Goal: Check status

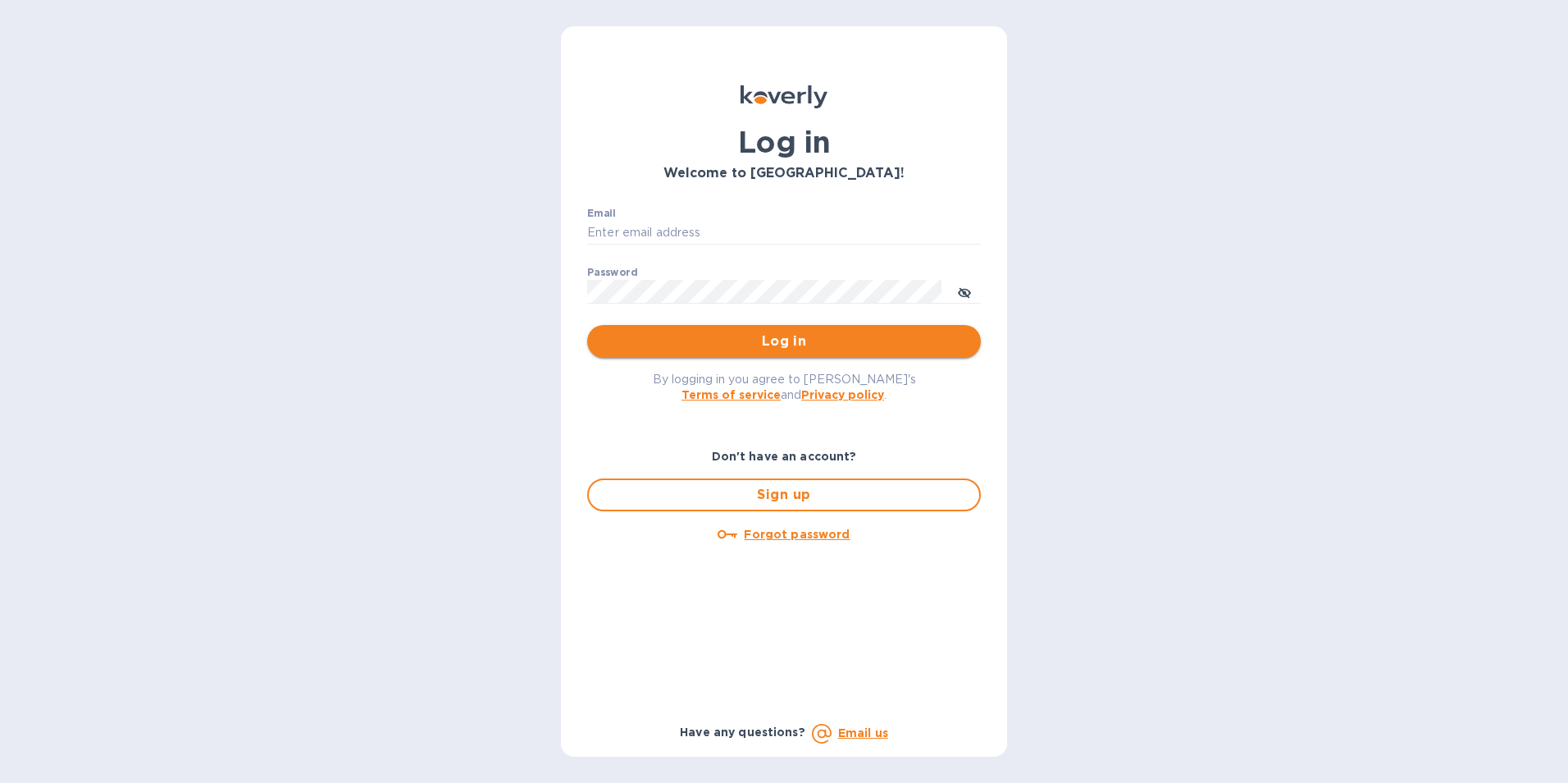
type input "[EMAIL_ADDRESS][PERSON_NAME][DOMAIN_NAME]"
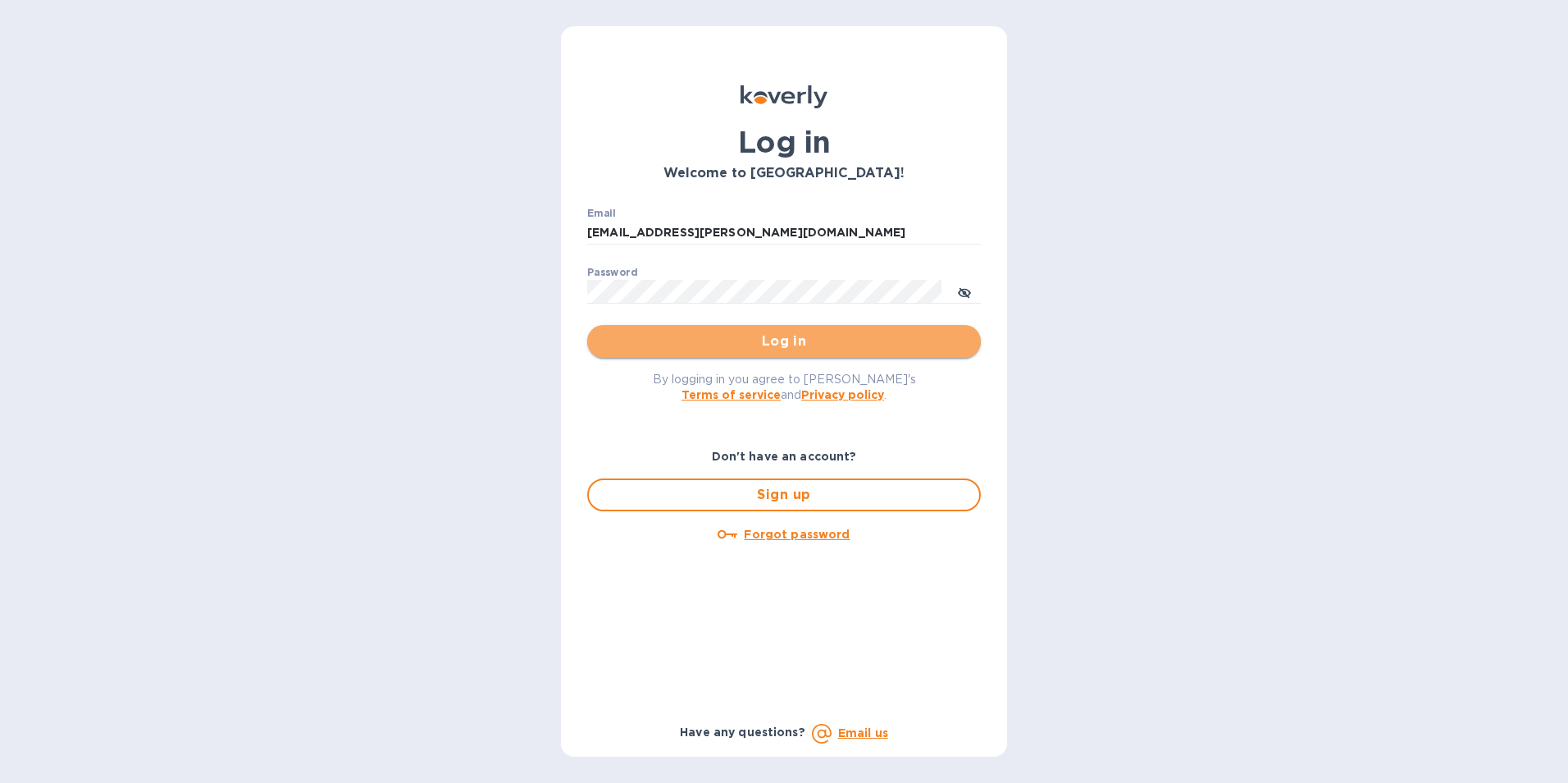
click at [782, 343] on span "Log in" at bounding box center [784, 342] width 368 height 20
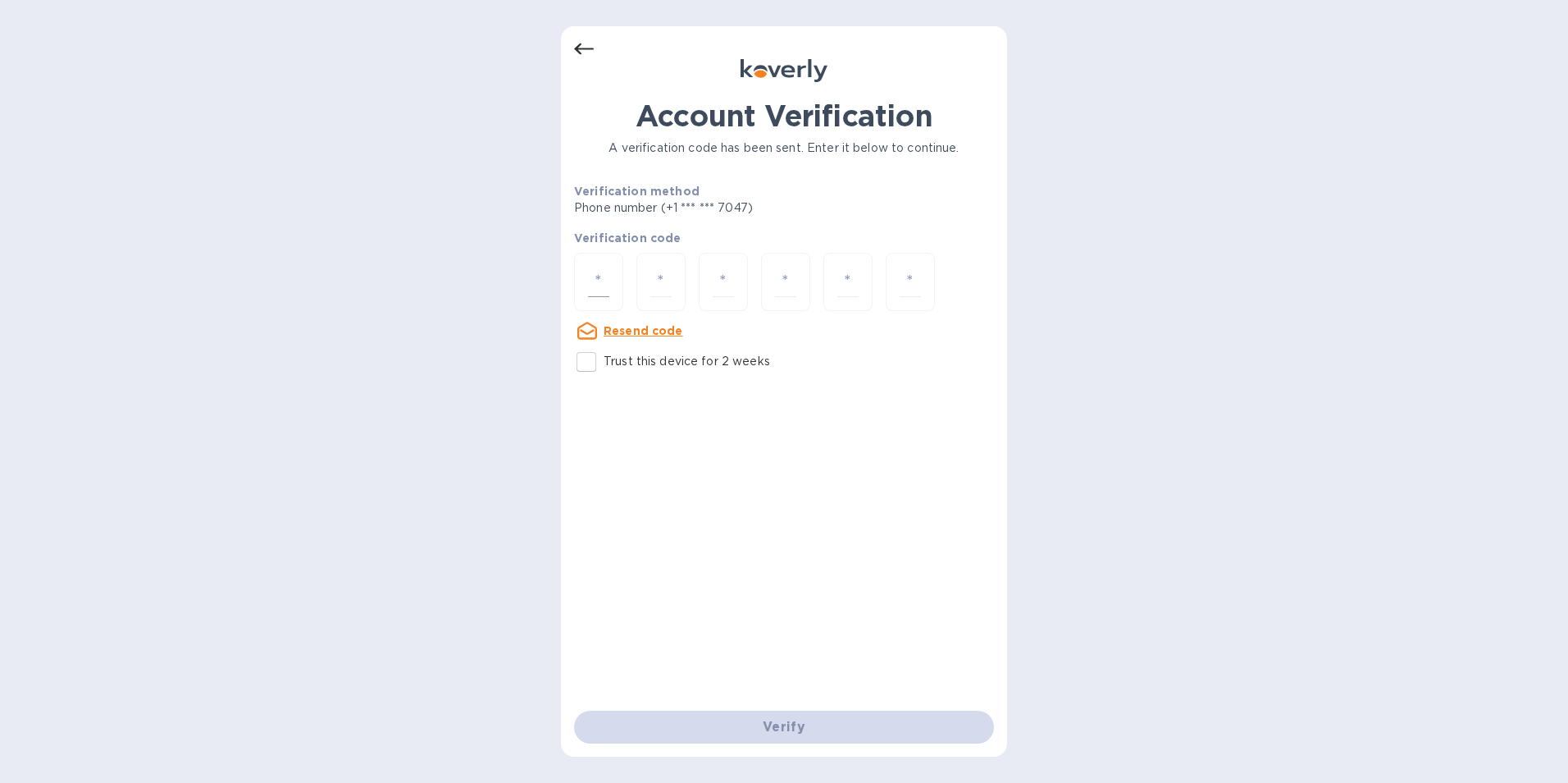
click at [599, 285] on input "number" at bounding box center [599, 281] width 22 height 30
type input "8"
type input "4"
type input "1"
type input "6"
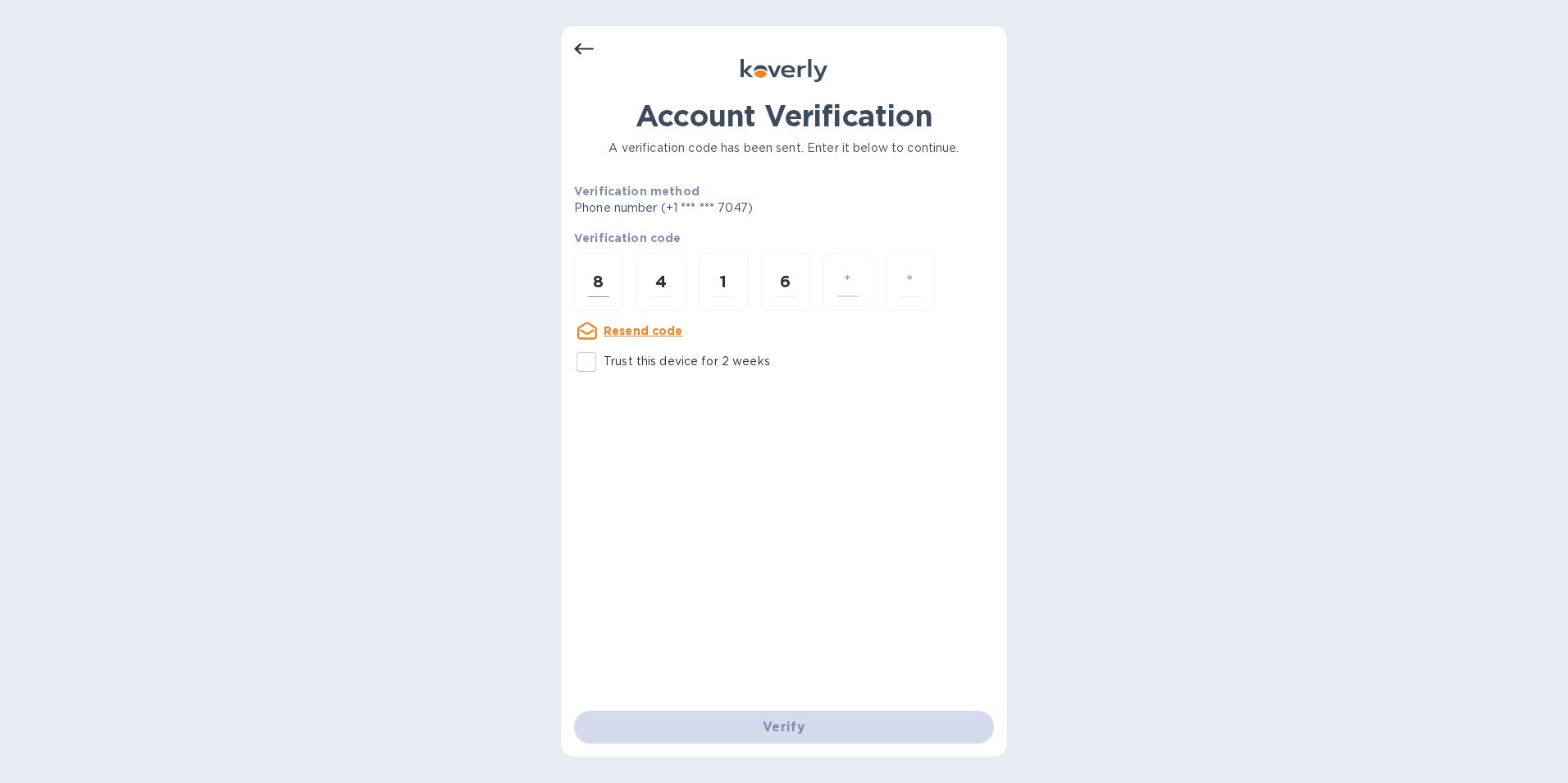
type input "9"
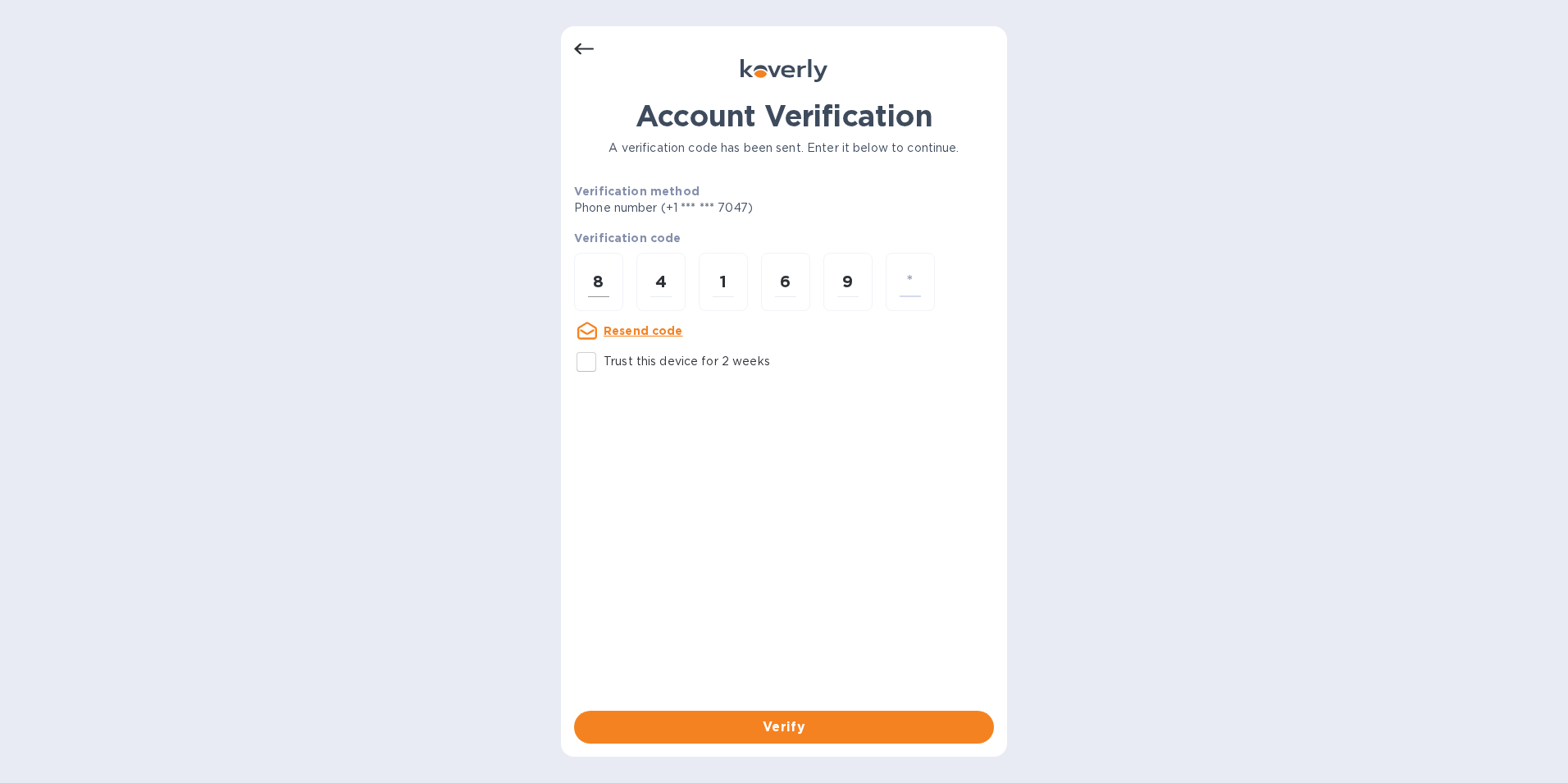
type input "6"
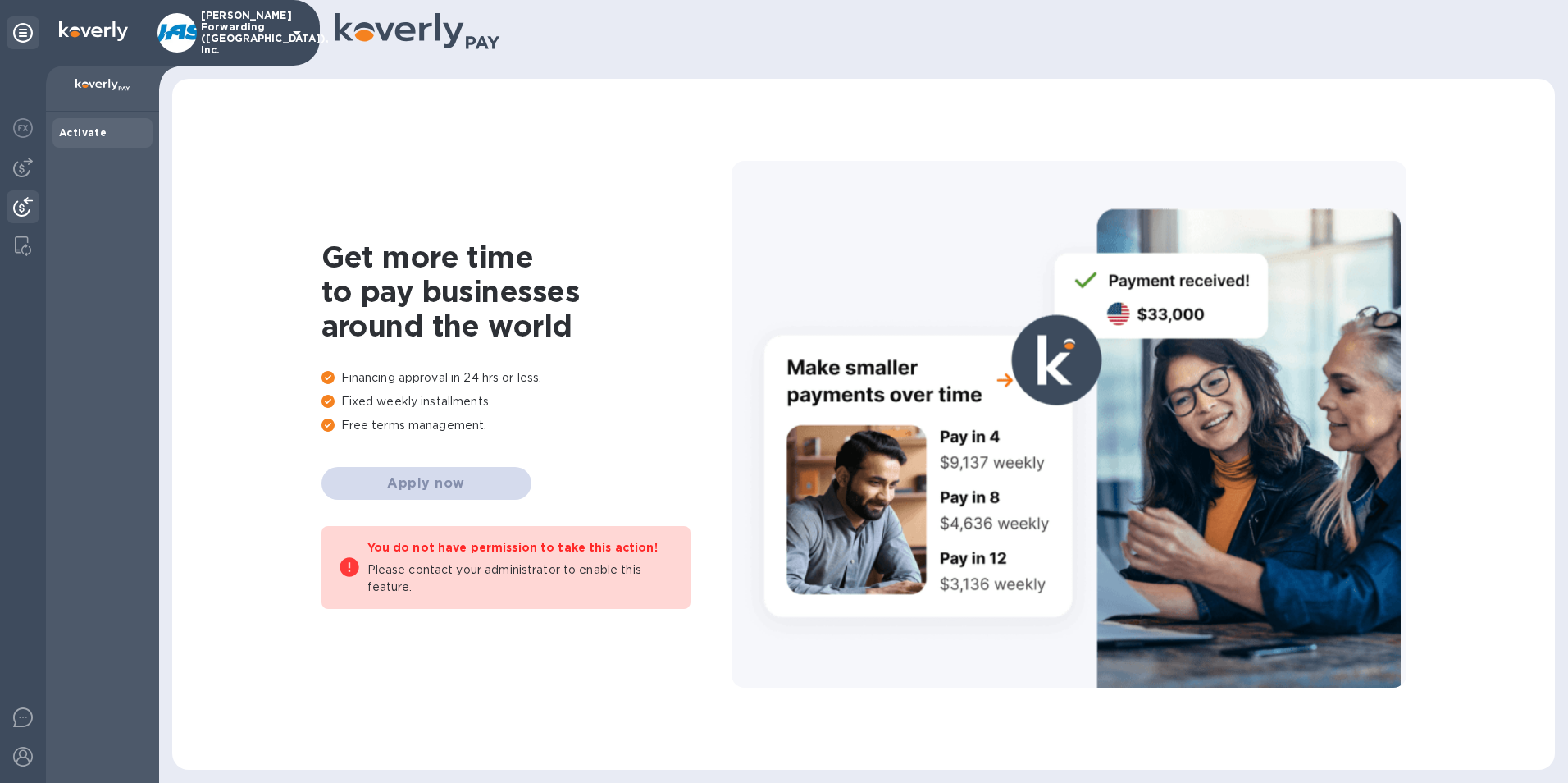
click at [22, 204] on img at bounding box center [22, 207] width 20 height 20
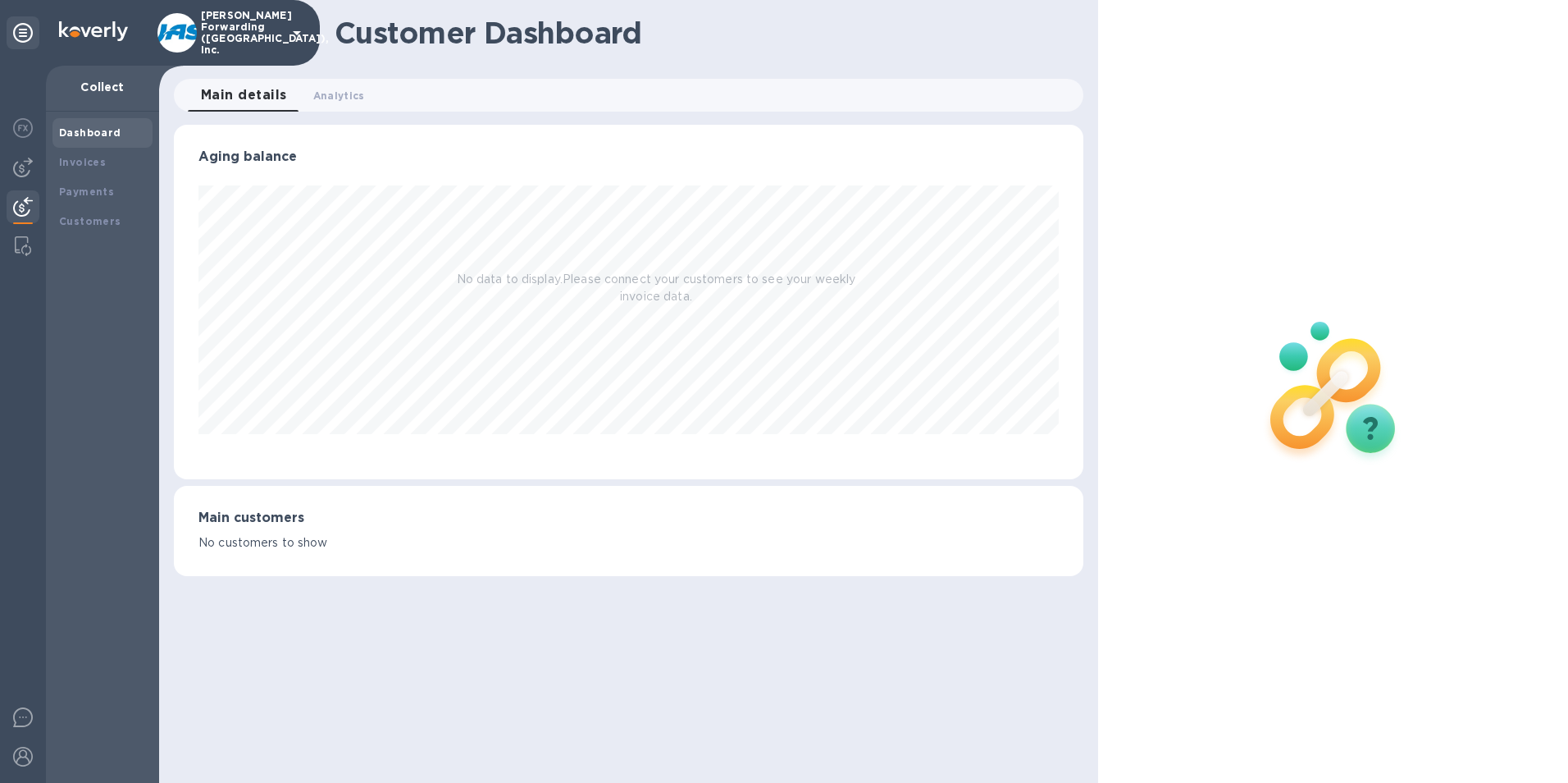
scroll to position [354, 911]
click at [78, 191] on b "Payments" at bounding box center [86, 191] width 55 height 13
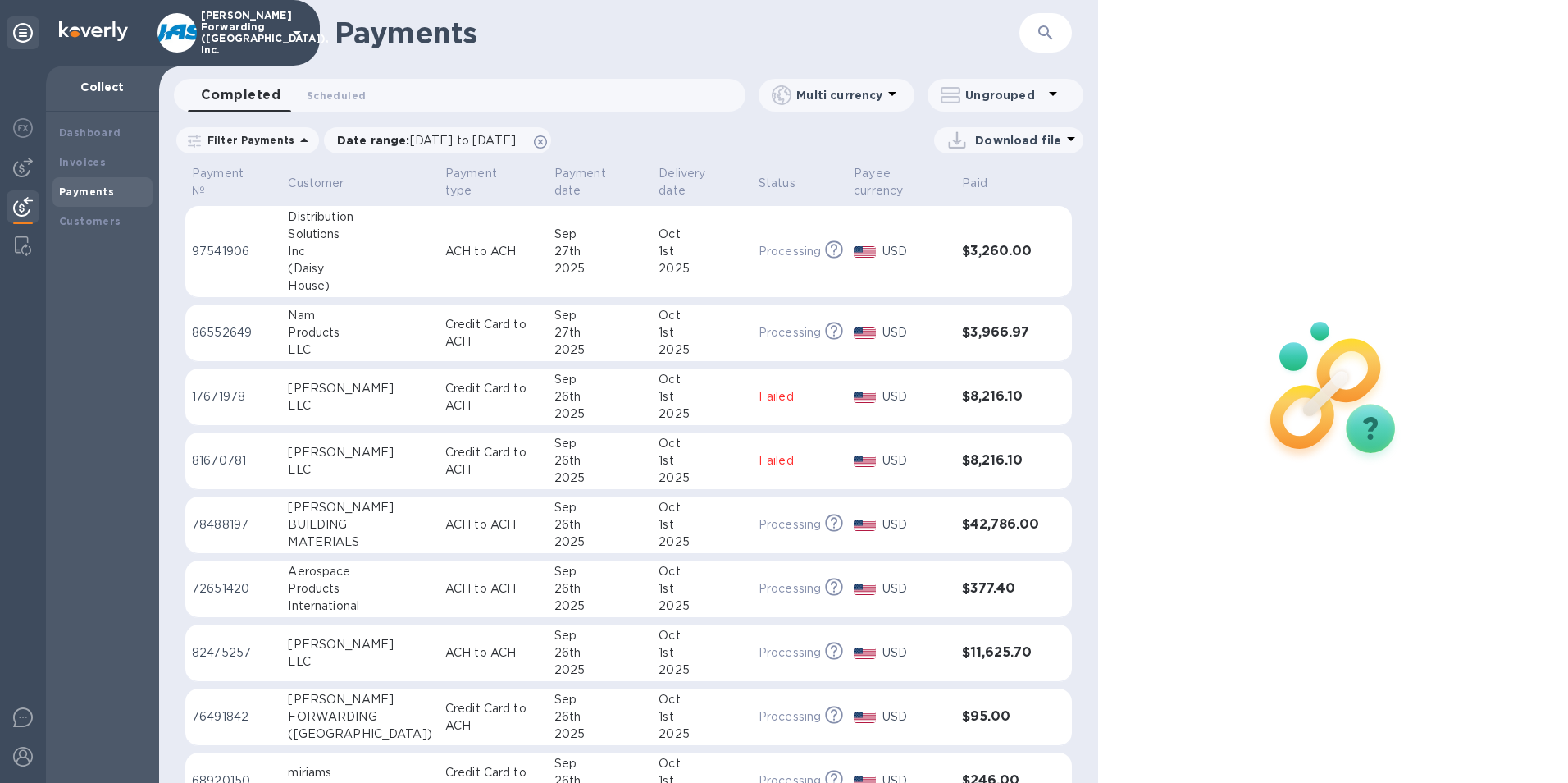
click at [1047, 28] on icon "button" at bounding box center [1046, 32] width 20 height 20
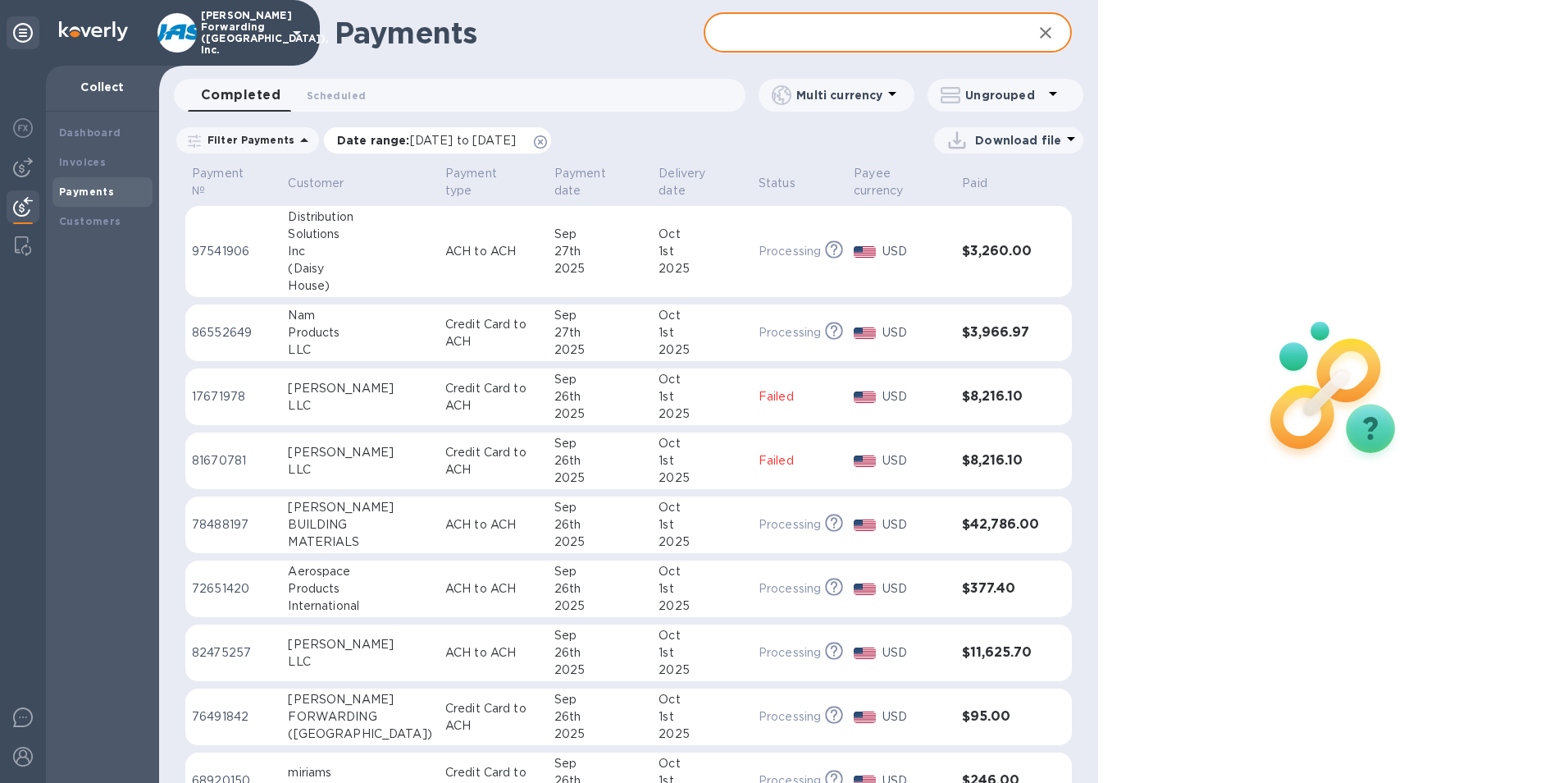
click at [456, 143] on span "08/28/2025 to 09/29/2025" at bounding box center [463, 140] width 106 height 13
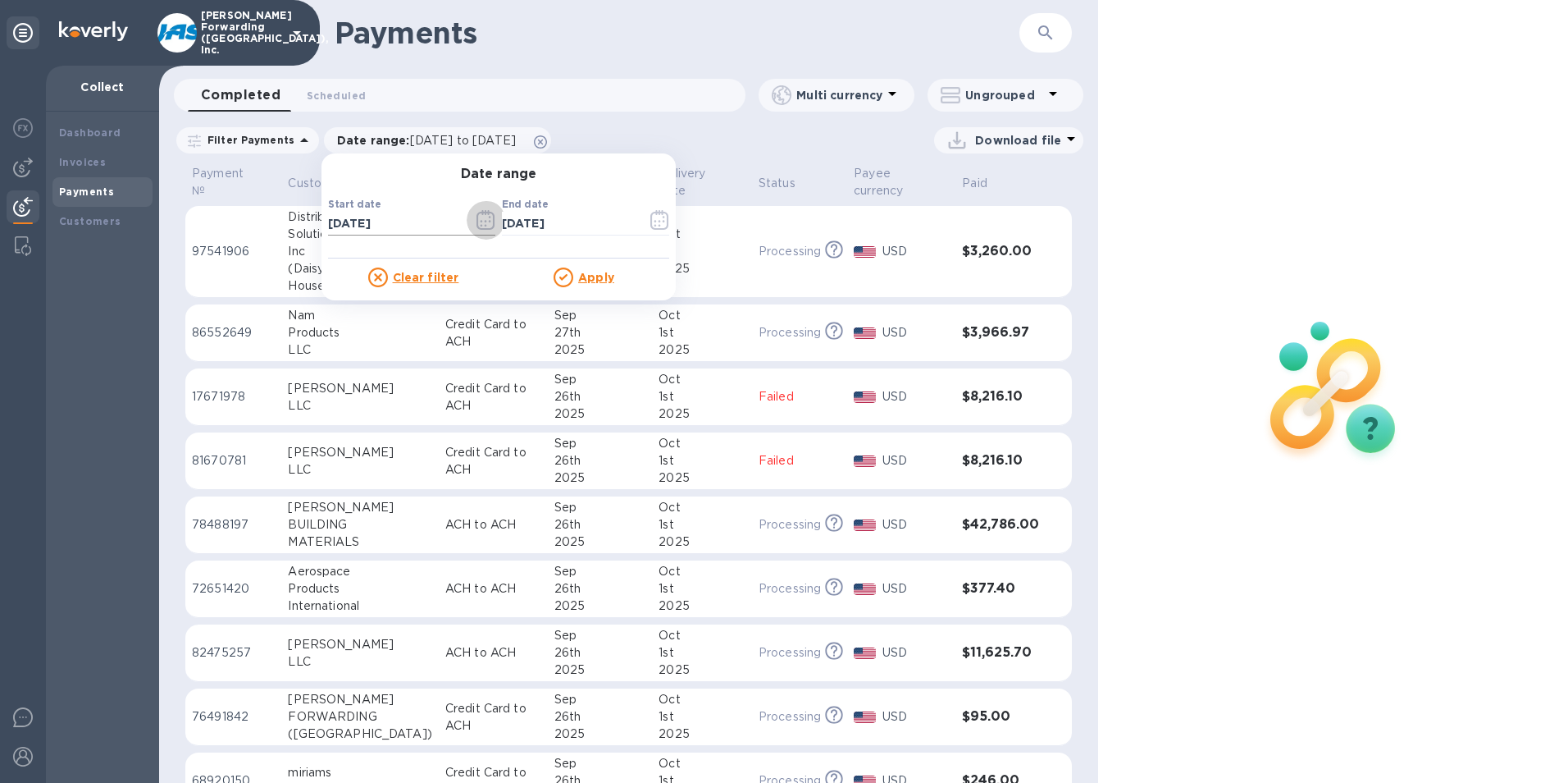
click at [484, 221] on icon "button" at bounding box center [485, 222] width 3 height 3
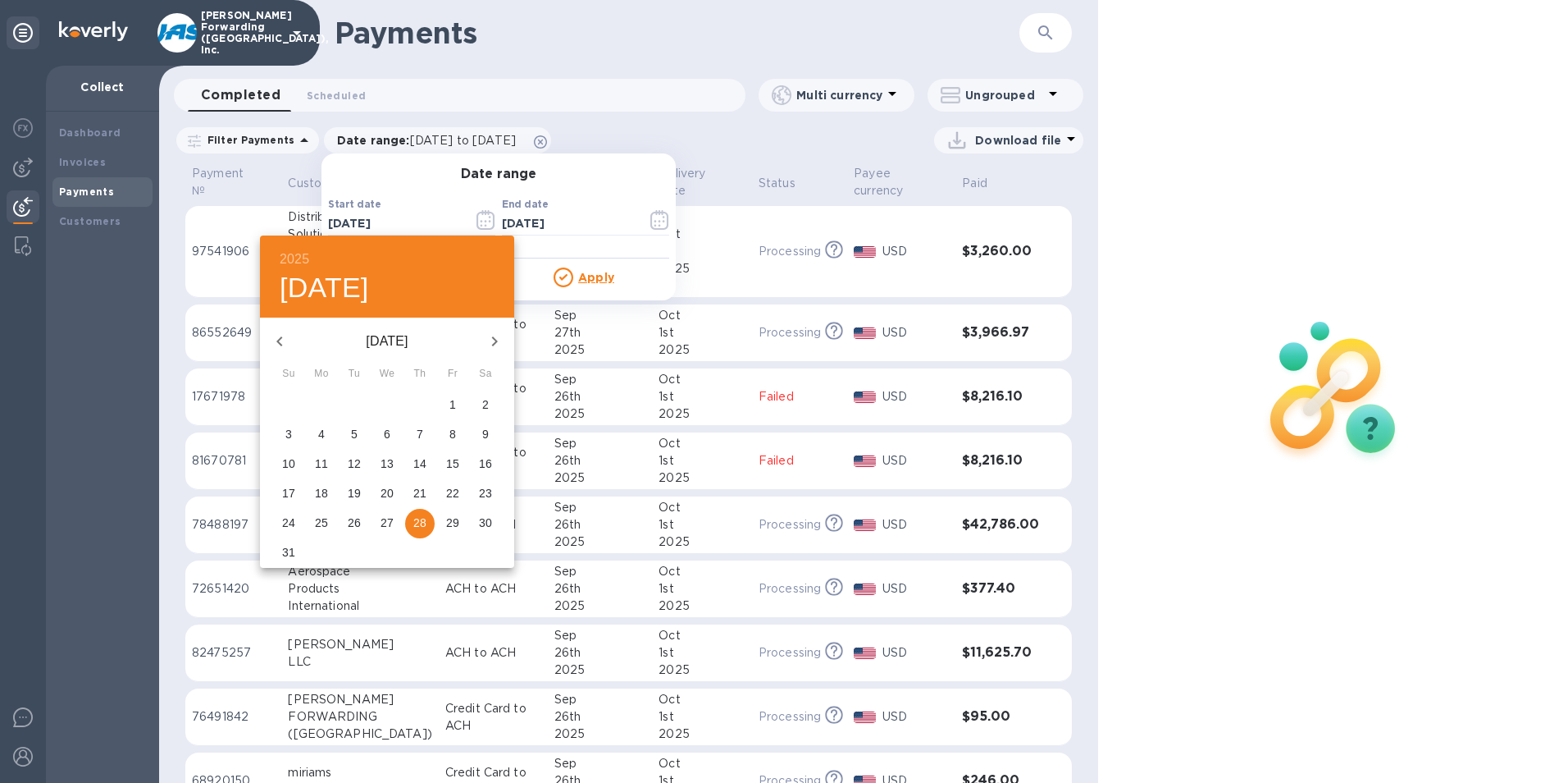
click at [452, 402] on p "1" at bounding box center [452, 404] width 7 height 17
type input "08/01/2025"
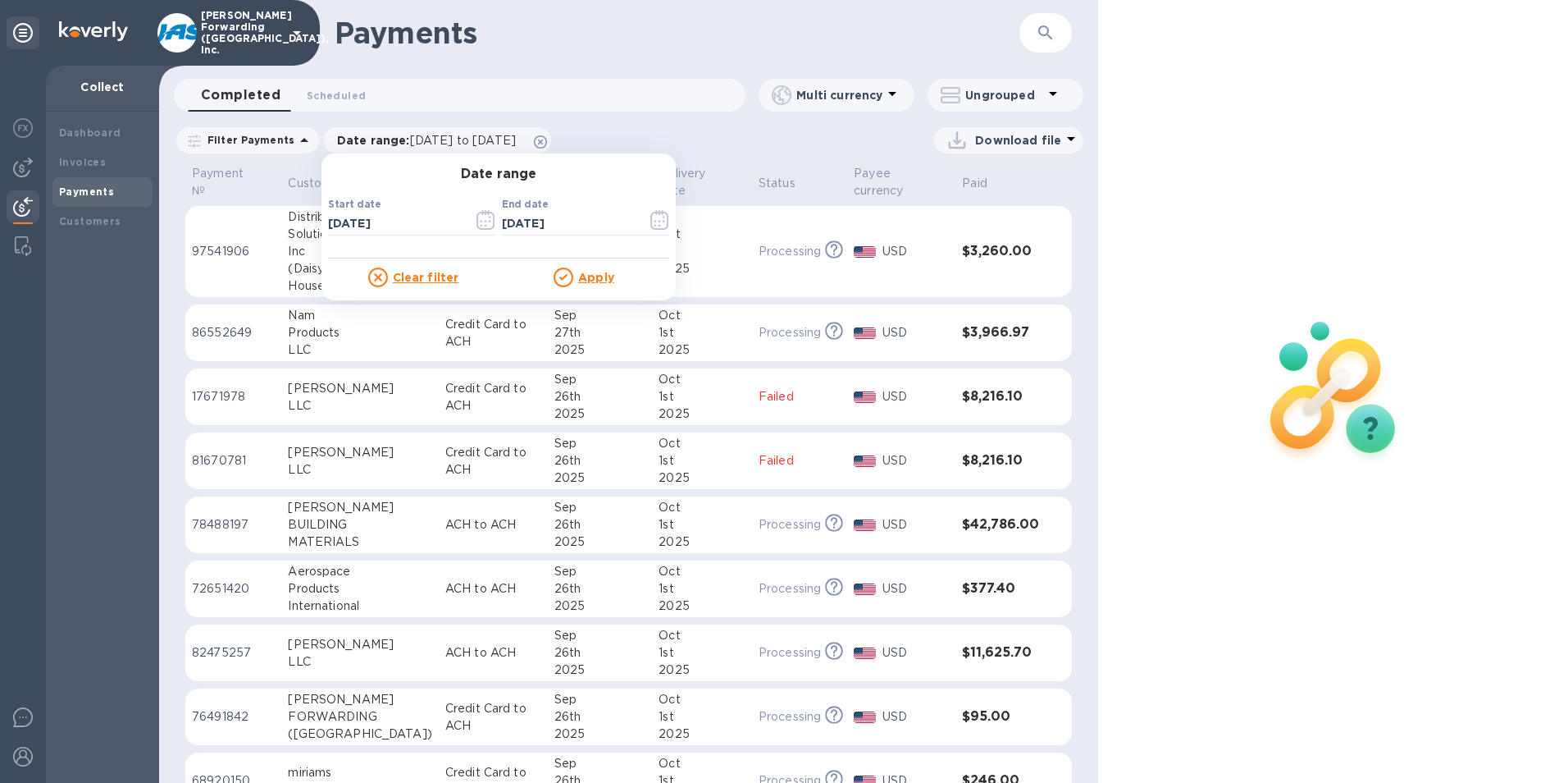
click at [584, 279] on u "Apply" at bounding box center [596, 277] width 36 height 13
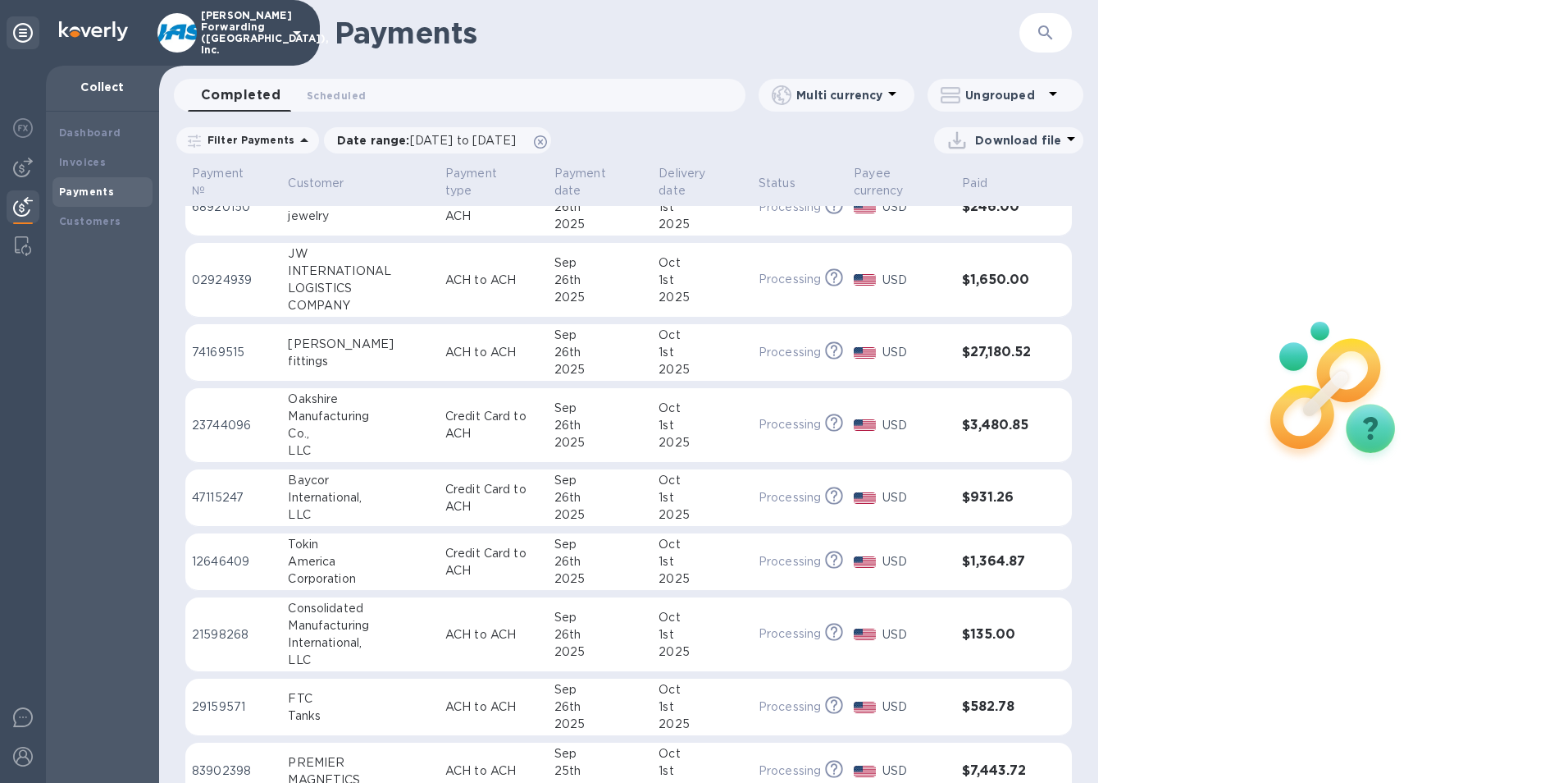
scroll to position [657, 0]
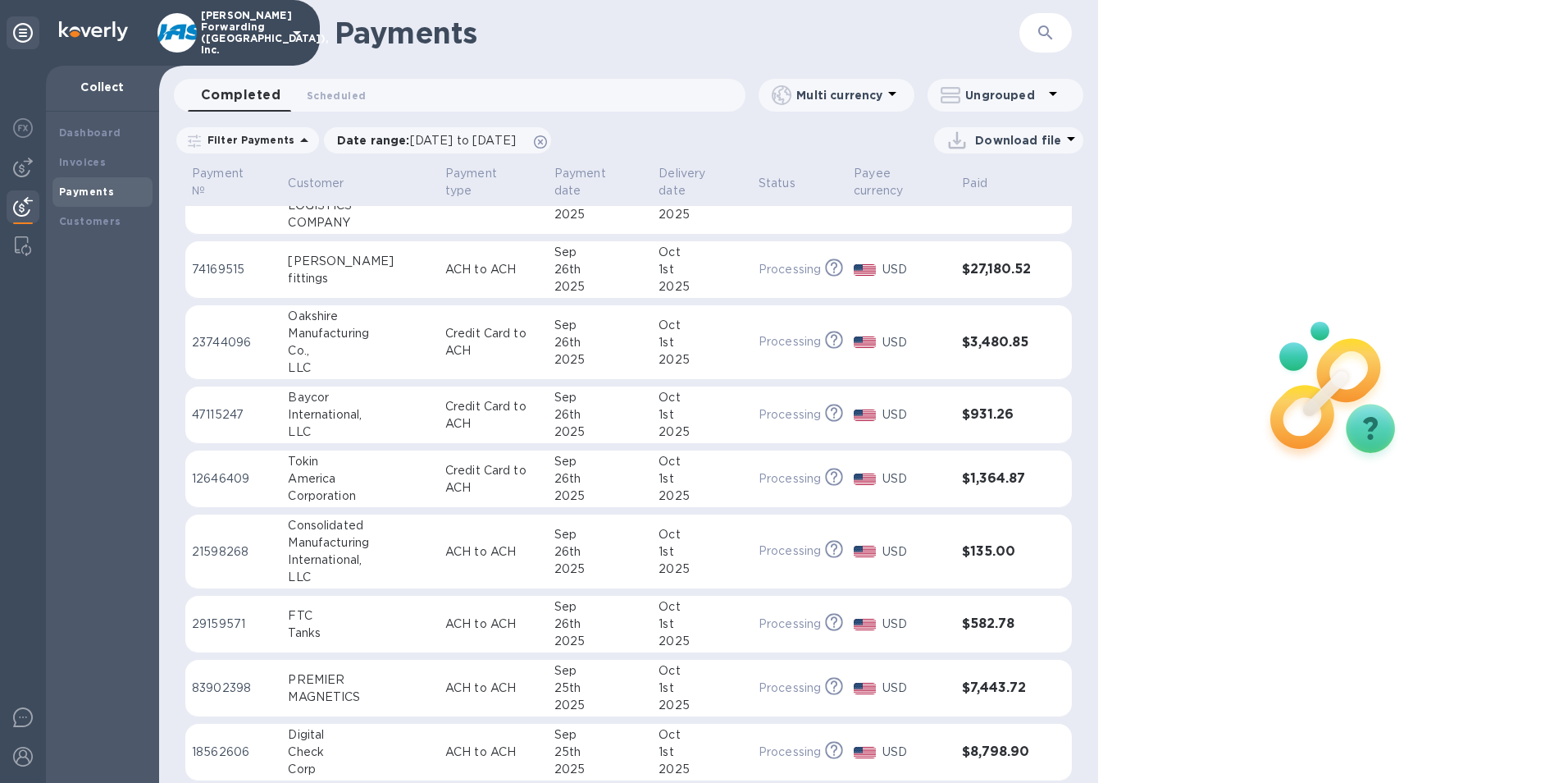
click at [1048, 35] on icon "button" at bounding box center [1046, 32] width 20 height 20
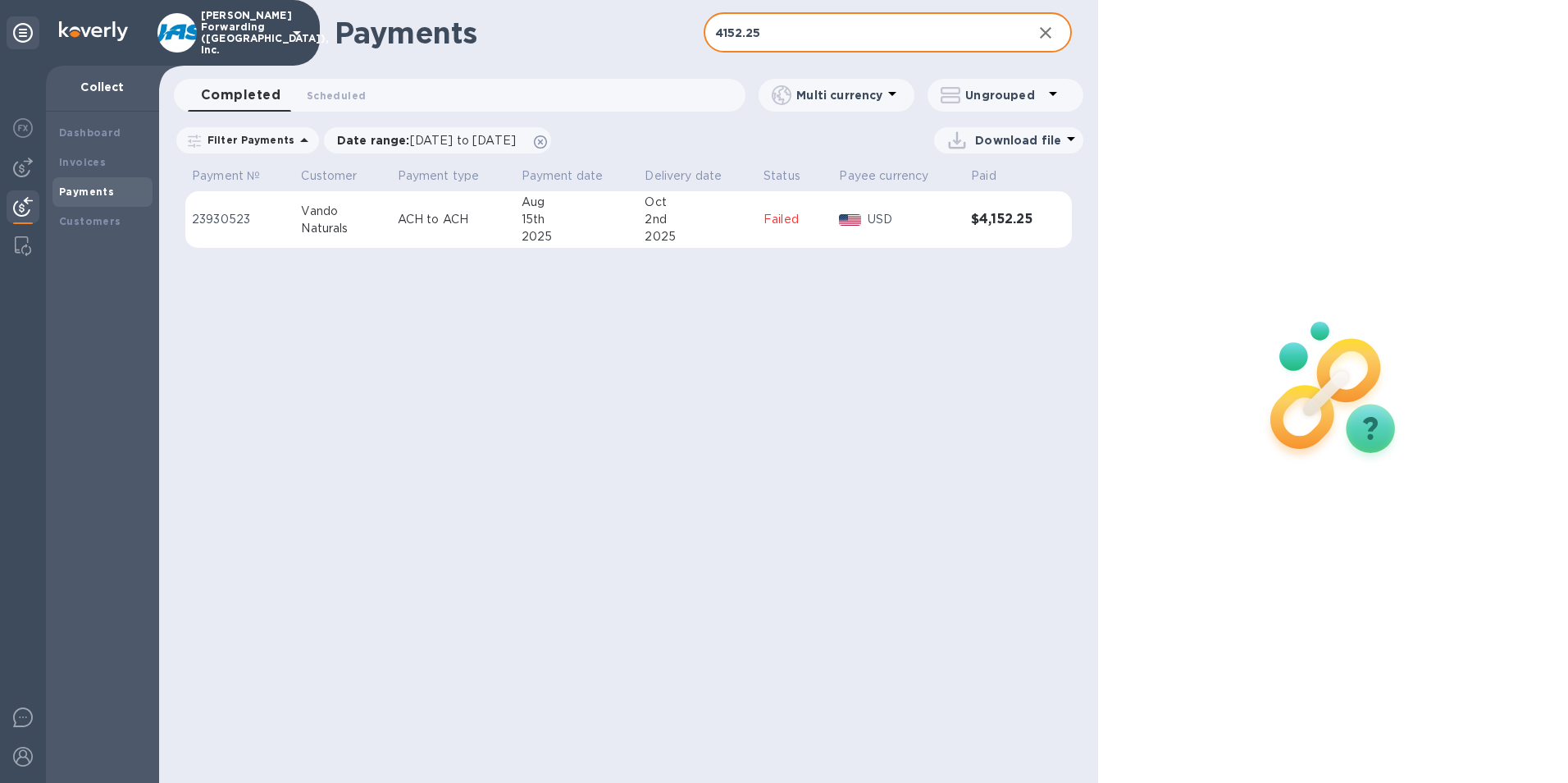
type input "4152.25"
click at [224, 215] on p "23930523" at bounding box center [240, 219] width 96 height 18
